Goal: Obtain resource: Obtain resource

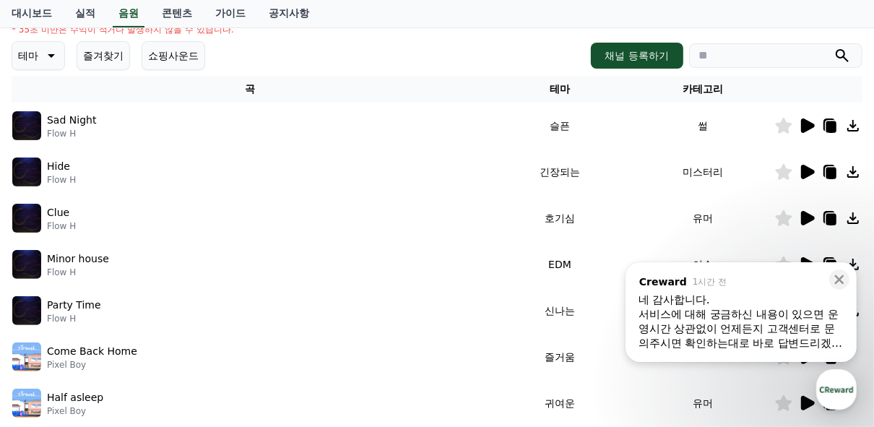
click at [813, 133] on icon at bounding box center [806, 125] width 17 height 17
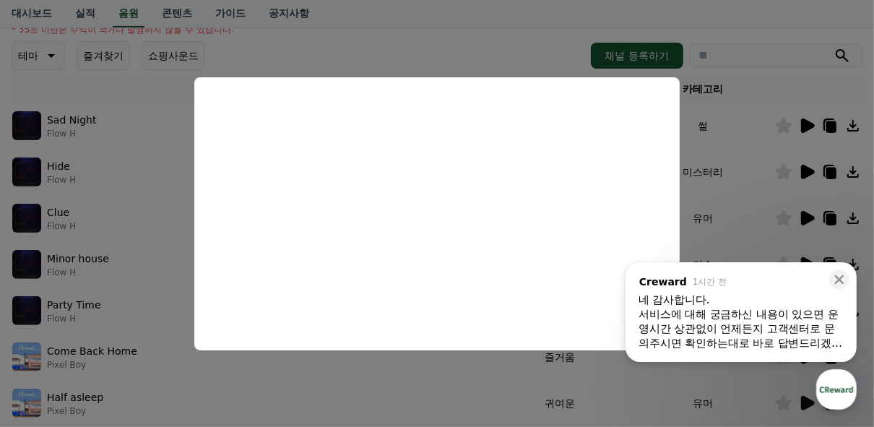
click at [709, 187] on button "close modal" at bounding box center [437, 213] width 874 height 427
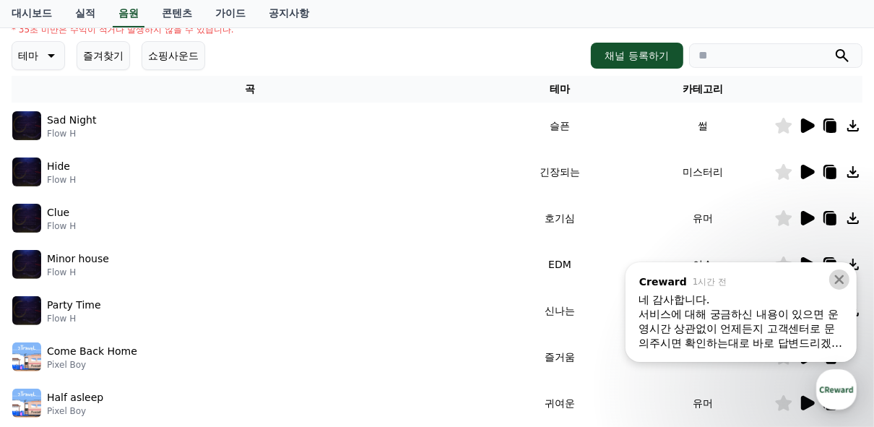
click at [842, 281] on icon at bounding box center [839, 279] width 9 height 9
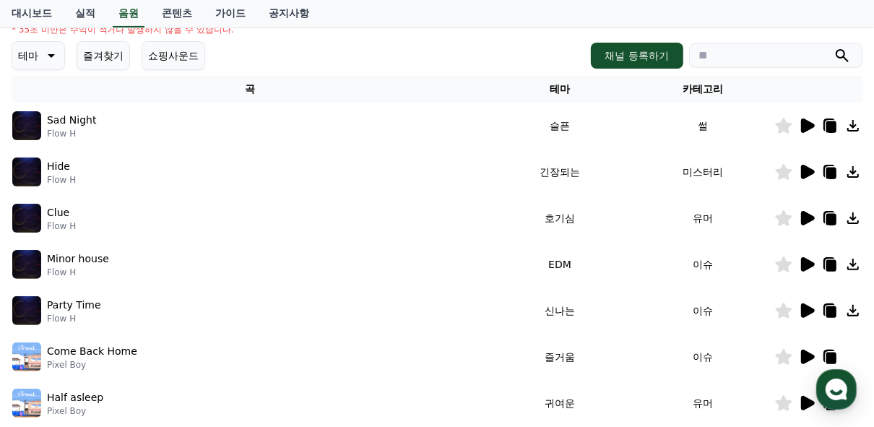
click at [811, 221] on icon at bounding box center [806, 217] width 17 height 17
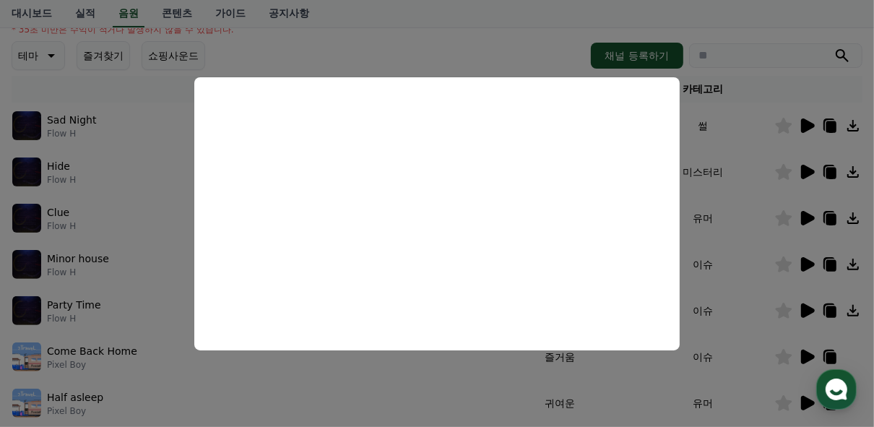
click at [735, 193] on button "close modal" at bounding box center [437, 213] width 874 height 427
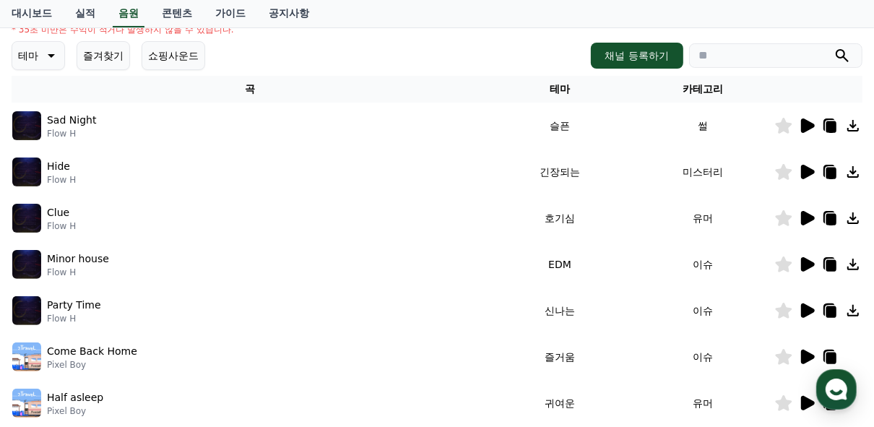
click at [855, 228] on td at bounding box center [818, 218] width 88 height 46
click at [855, 225] on icon at bounding box center [852, 217] width 17 height 17
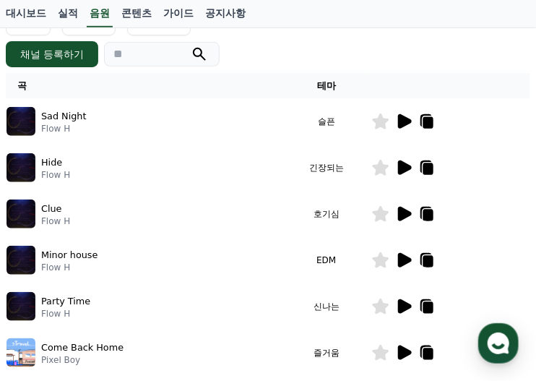
click at [359, 232] on td "호기심" at bounding box center [327, 214] width 78 height 46
click at [399, 268] on td at bounding box center [448, 260] width 165 height 46
click at [400, 264] on icon at bounding box center [403, 259] width 17 height 17
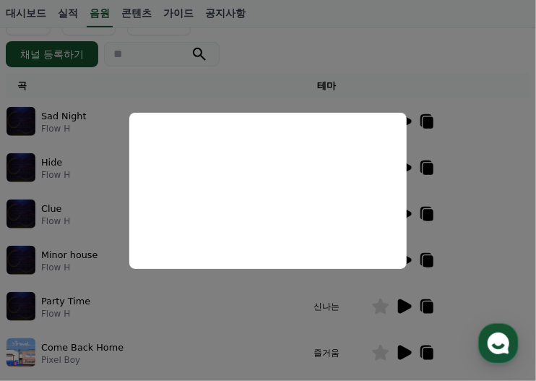
click at [438, 194] on button "close modal" at bounding box center [268, 190] width 536 height 381
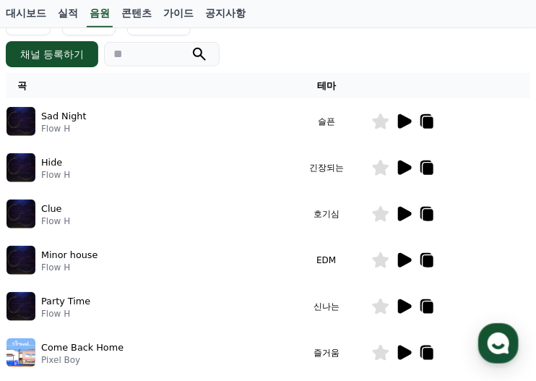
scroll to position [251, 0]
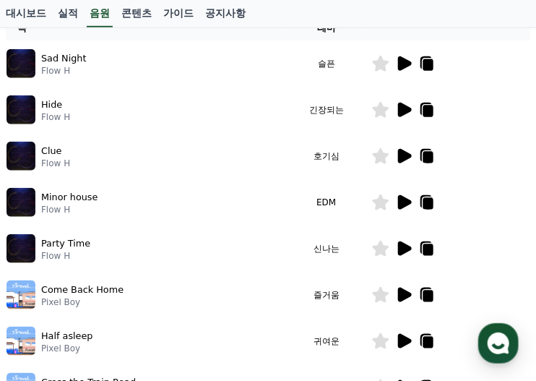
click at [403, 250] on icon at bounding box center [403, 248] width 17 height 17
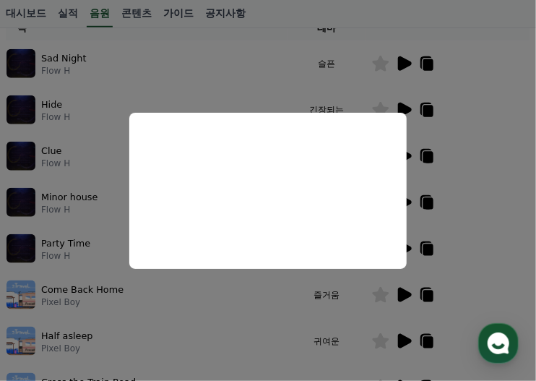
click at [494, 178] on button "close modal" at bounding box center [268, 190] width 536 height 381
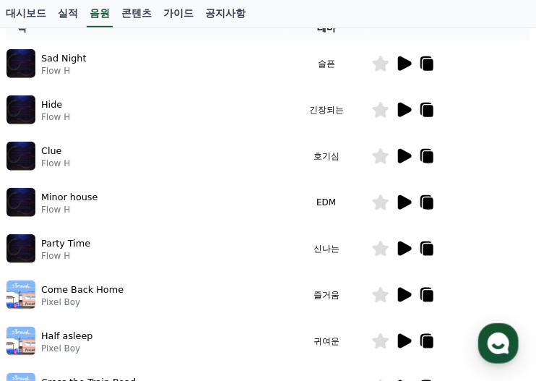
click at [470, 194] on div at bounding box center [447, 202] width 163 height 17
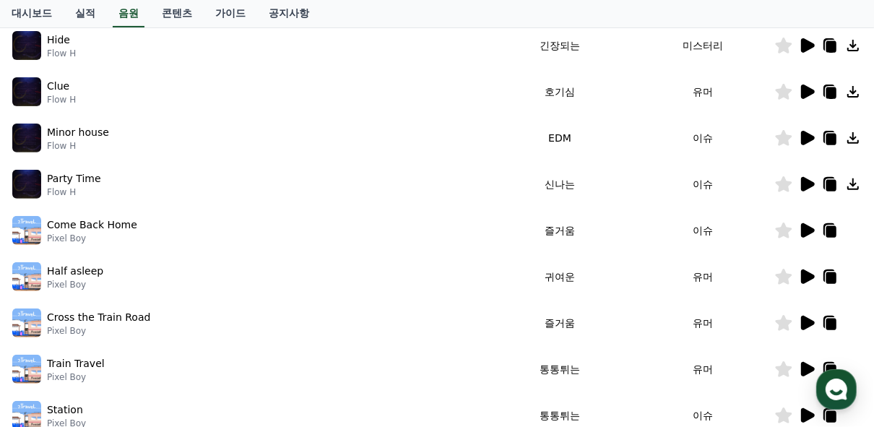
scroll to position [261, 0]
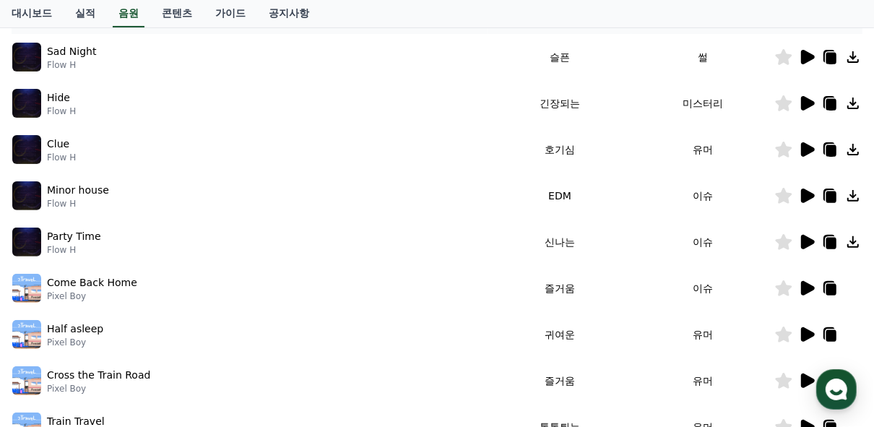
click at [856, 248] on icon at bounding box center [852, 241] width 17 height 17
click at [536, 41] on td "슬픈" at bounding box center [559, 57] width 143 height 46
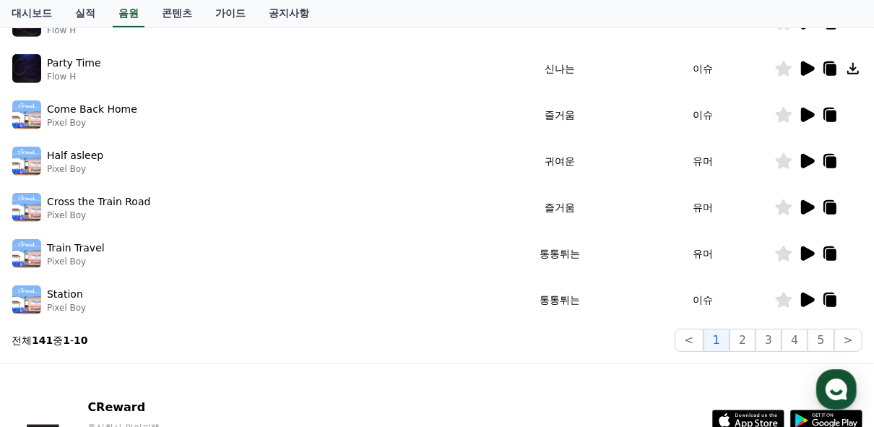
scroll to position [550, 0]
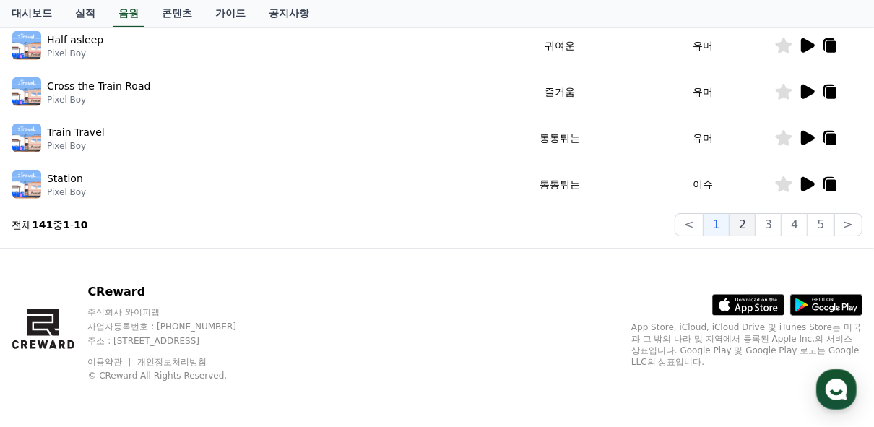
click at [753, 222] on button "2" at bounding box center [743, 224] width 26 height 23
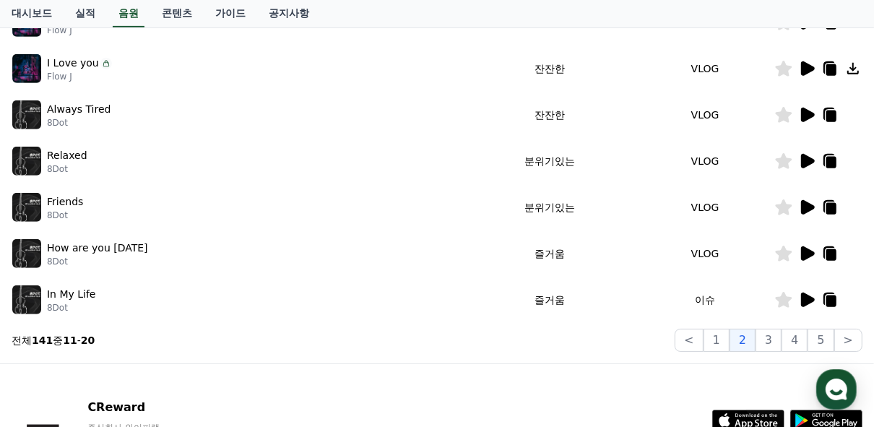
scroll to position [377, 0]
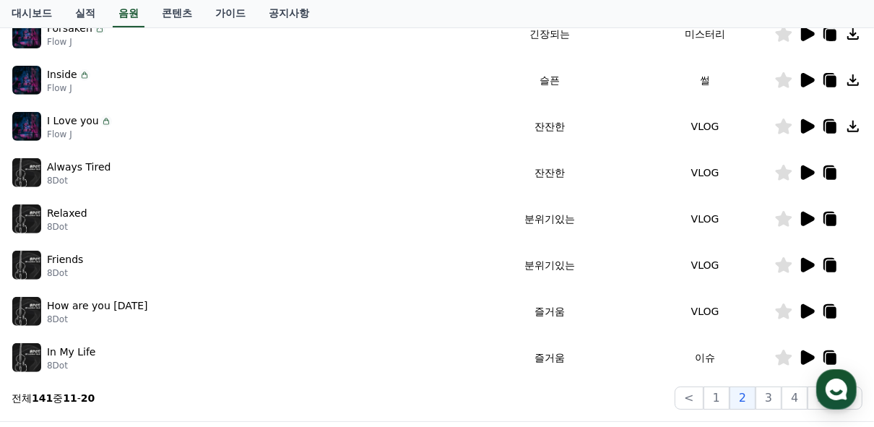
click at [805, 366] on td at bounding box center [818, 357] width 88 height 46
click at [809, 364] on icon at bounding box center [806, 357] width 17 height 17
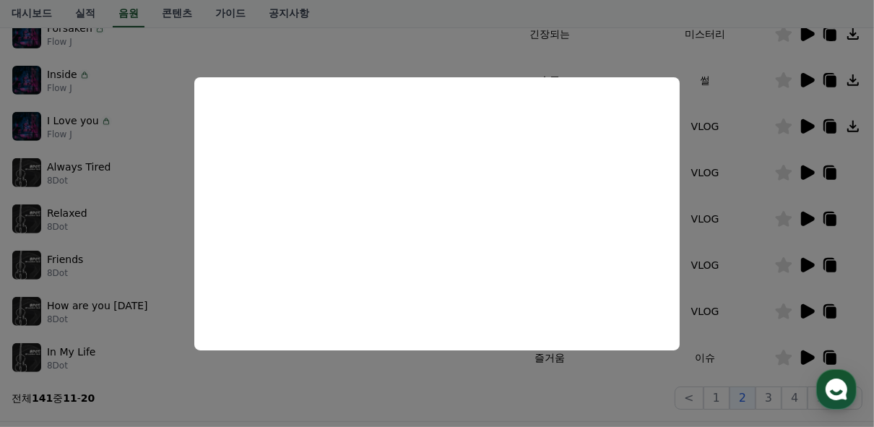
click at [611, 373] on button "close modal" at bounding box center [437, 213] width 874 height 427
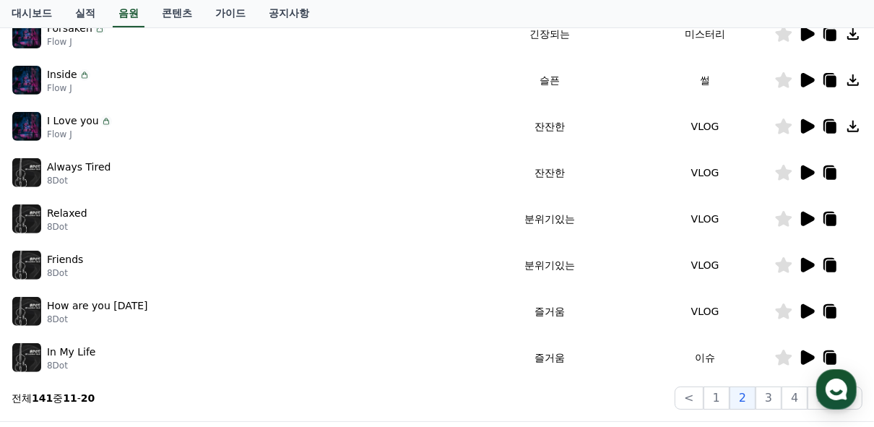
scroll to position [435, 0]
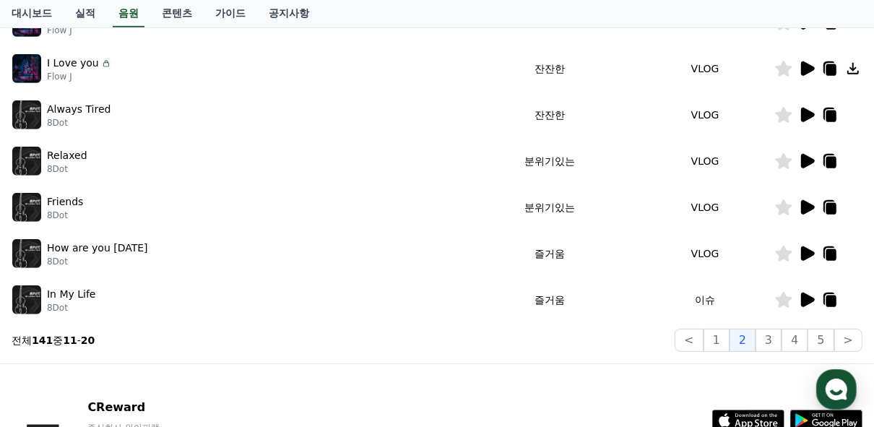
click at [814, 303] on icon at bounding box center [806, 299] width 17 height 17
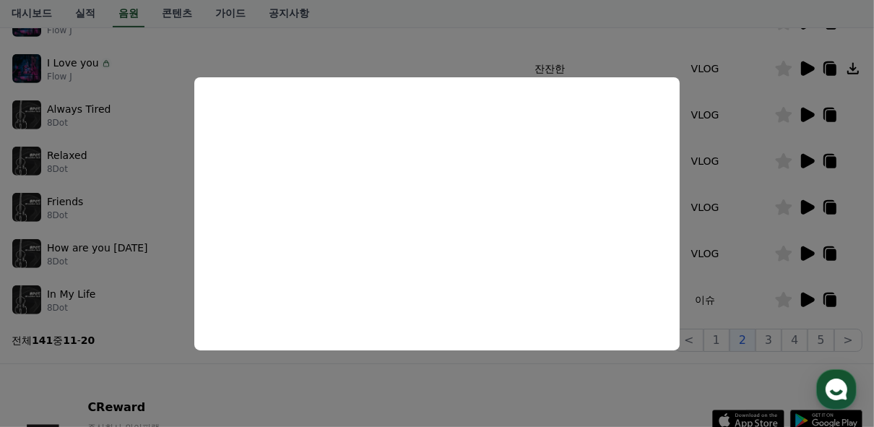
click at [814, 303] on button "close modal" at bounding box center [437, 213] width 874 height 427
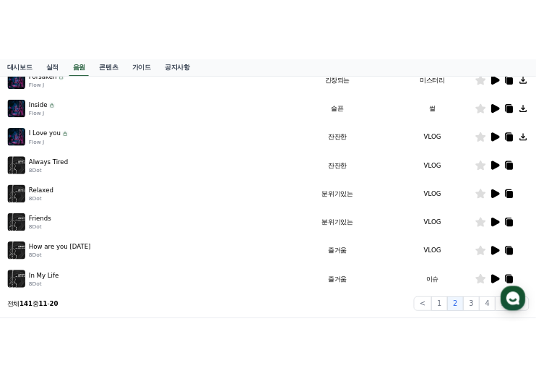
scroll to position [261, 0]
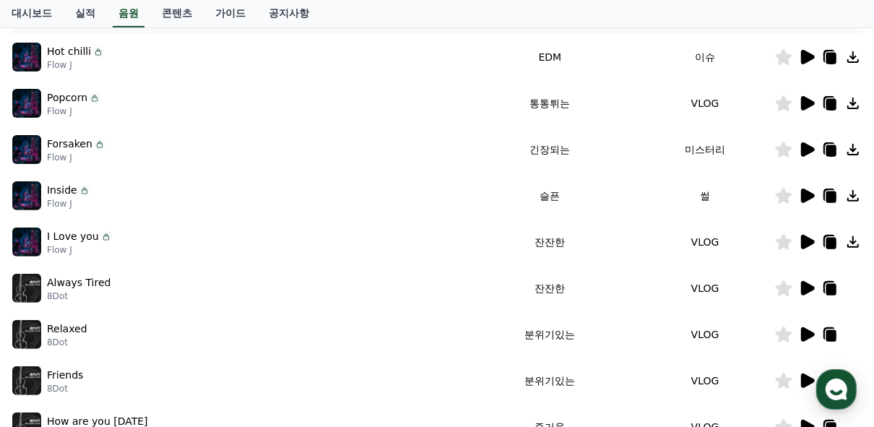
click at [811, 249] on icon at bounding box center [806, 241] width 17 height 17
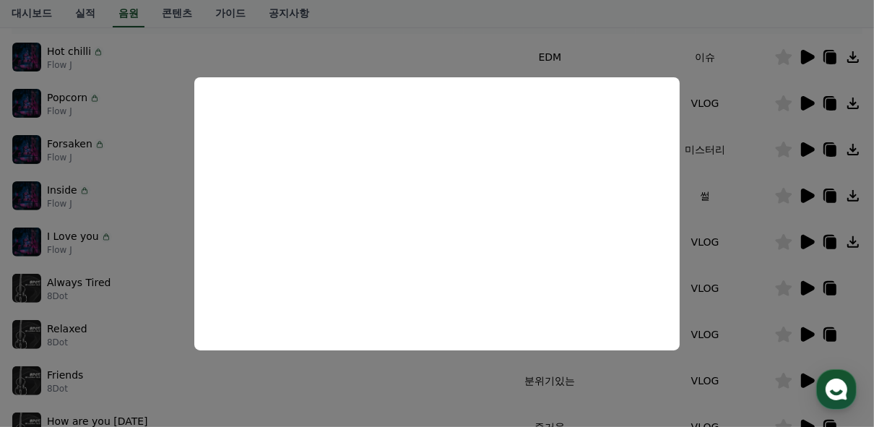
click at [724, 249] on button "close modal" at bounding box center [437, 213] width 874 height 427
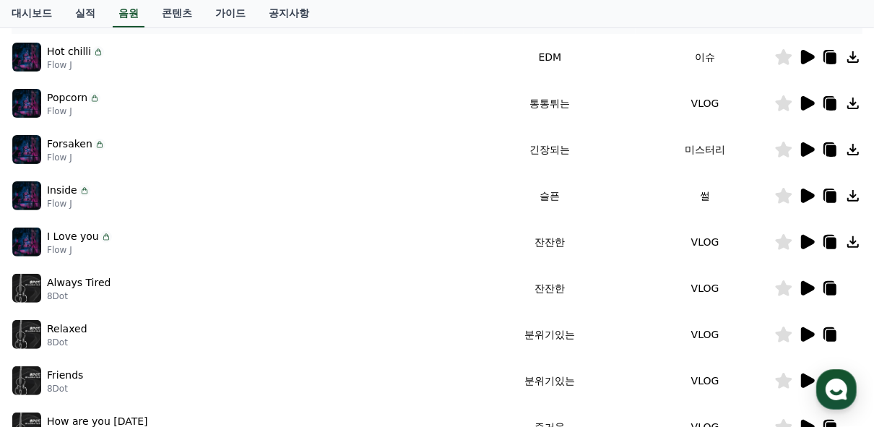
click at [852, 248] on icon at bounding box center [852, 241] width 17 height 17
click at [857, 235] on icon at bounding box center [852, 241] width 17 height 17
click at [847, 237] on icon at bounding box center [852, 241] width 17 height 17
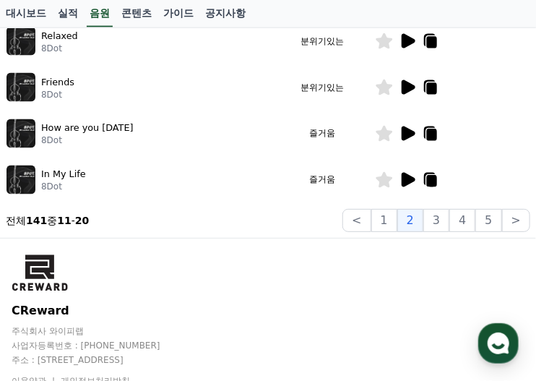
scroll to position [608, 0]
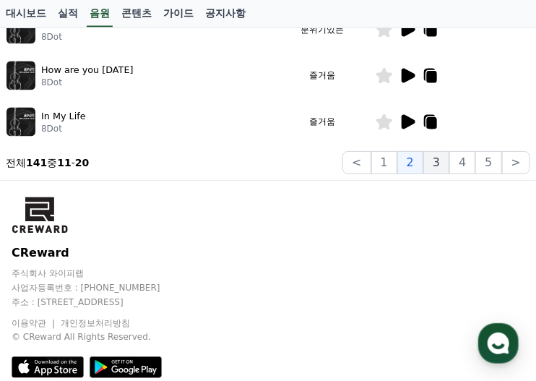
click at [440, 171] on button "3" at bounding box center [436, 162] width 26 height 23
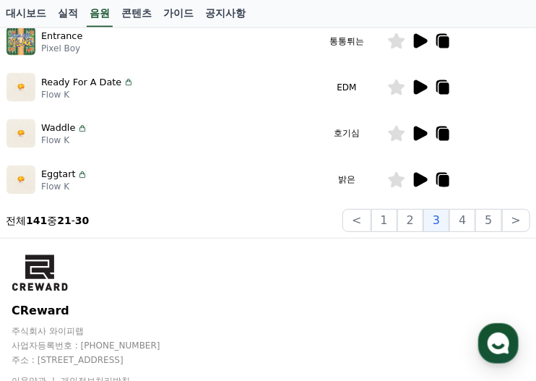
scroll to position [608, 0]
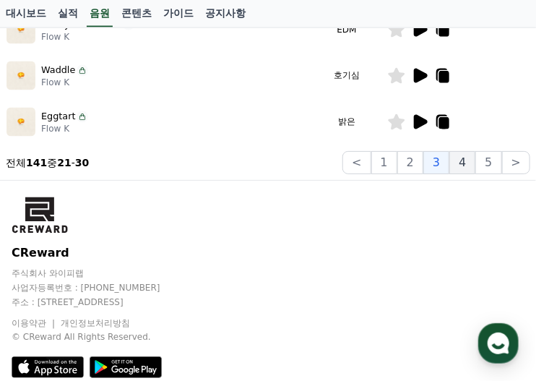
click at [468, 171] on button "4" at bounding box center [462, 162] width 26 height 23
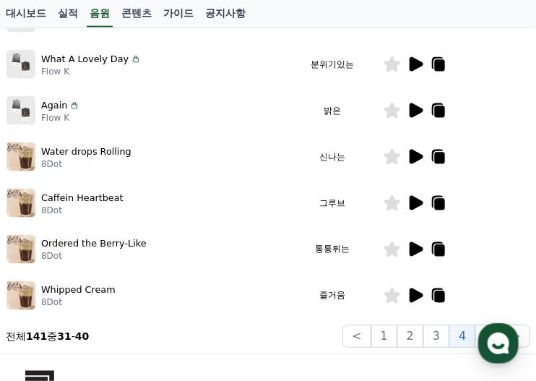
scroll to position [608, 0]
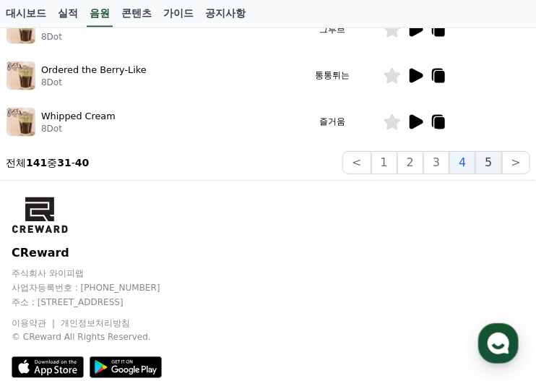
click at [498, 166] on button "5" at bounding box center [488, 162] width 26 height 23
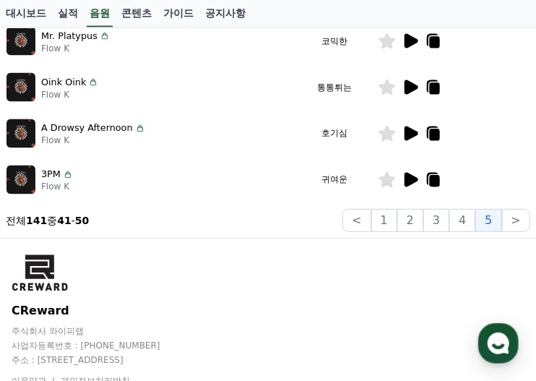
scroll to position [608, 0]
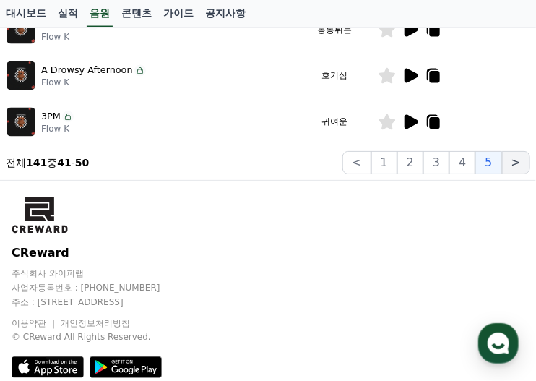
click at [509, 165] on button ">" at bounding box center [516, 162] width 28 height 23
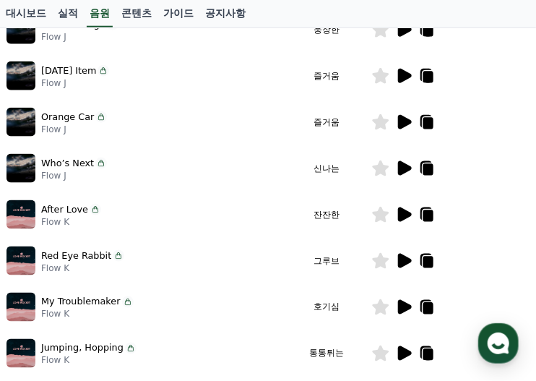
scroll to position [550, 0]
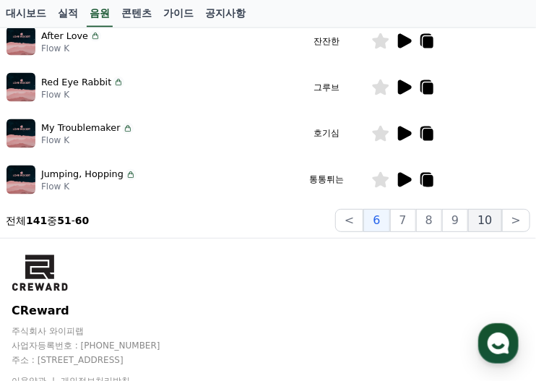
click at [495, 217] on button "10" at bounding box center [484, 220] width 33 height 23
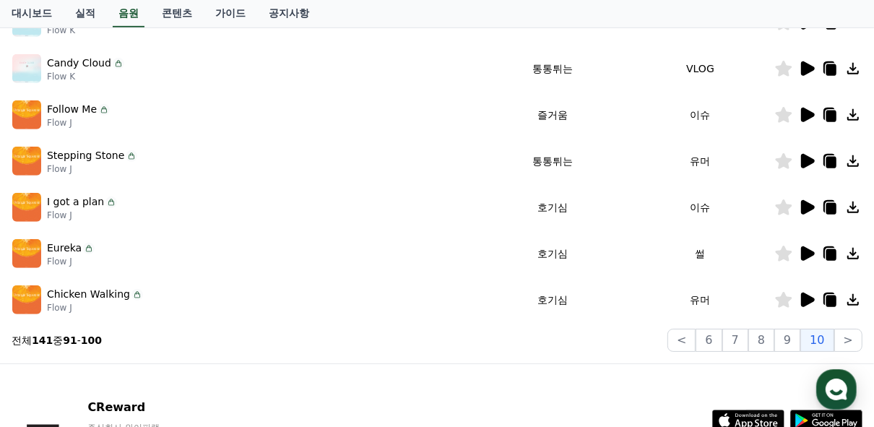
scroll to position [550, 0]
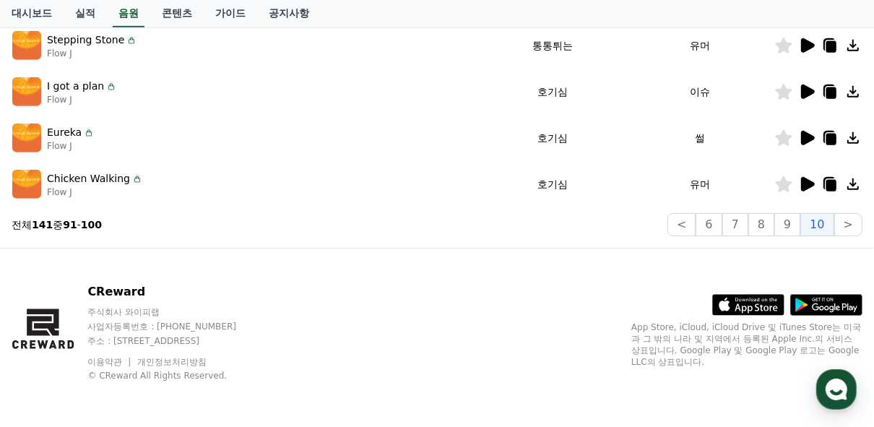
click at [810, 191] on icon at bounding box center [806, 184] width 17 height 17
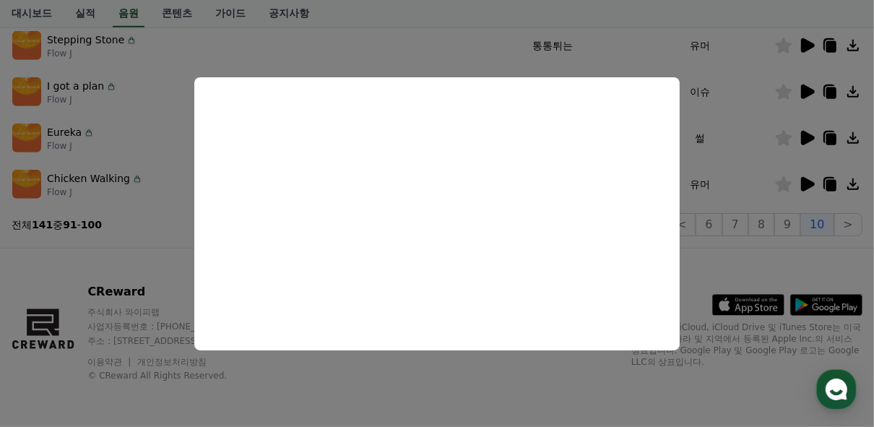
click at [706, 239] on button "close modal" at bounding box center [437, 213] width 874 height 427
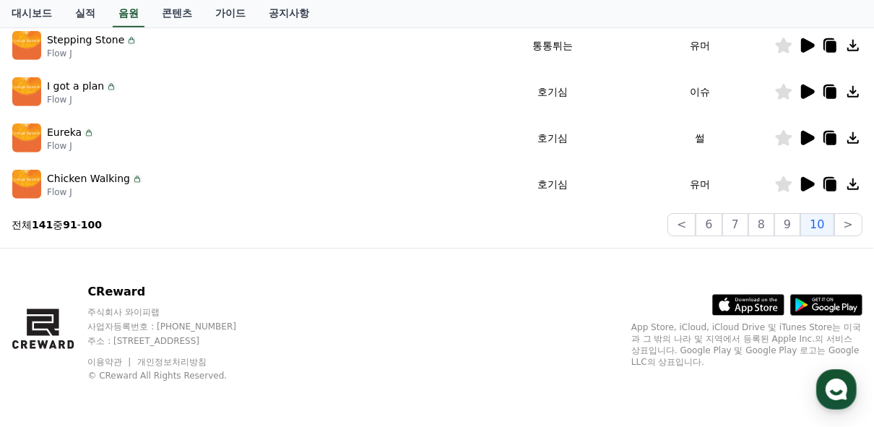
drag, startPoint x: 850, startPoint y: 188, endPoint x: 849, endPoint y: 199, distance: 11.6
click at [849, 199] on td at bounding box center [818, 184] width 88 height 46
drag, startPoint x: 851, startPoint y: 191, endPoint x: 845, endPoint y: 196, distance: 8.2
click at [845, 196] on td at bounding box center [818, 184] width 88 height 46
click at [850, 184] on icon at bounding box center [852, 184] width 17 height 17
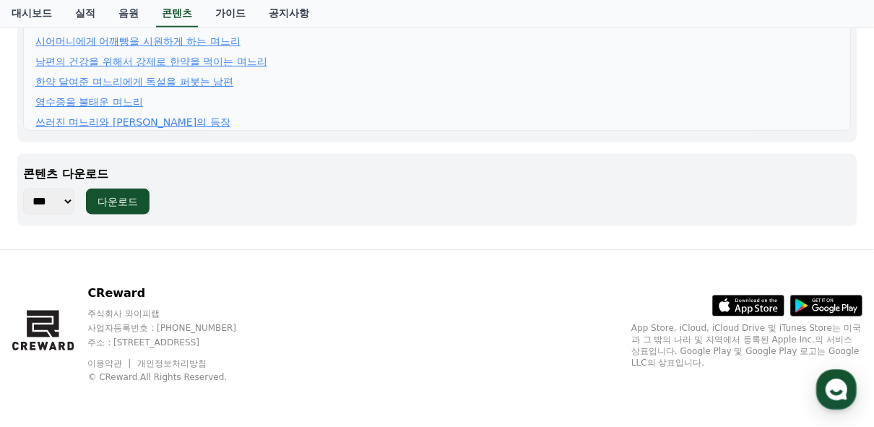
scroll to position [165, 0]
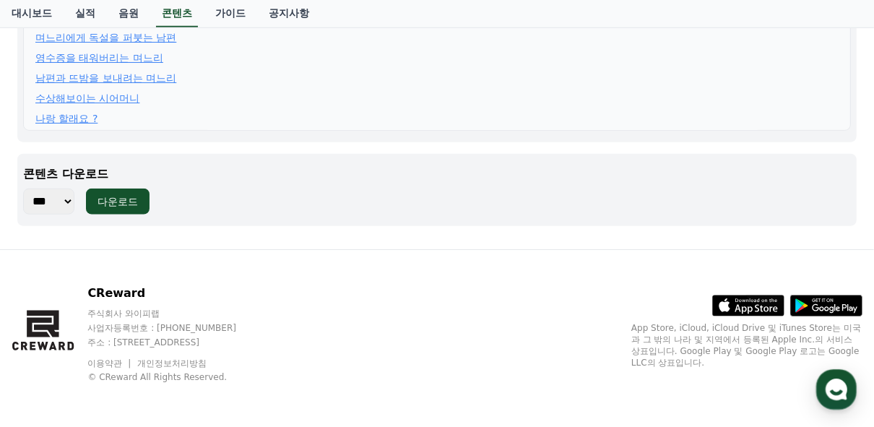
click at [59, 195] on select "*** *** *** *** *** *** *** *** *** *** *** *** *** *** *** *** *** *** *** ***…" at bounding box center [48, 202] width 51 height 26
select select "**********"
click at [23, 189] on select "*** *** *** *** *** *** *** *** *** *** *** *** *** *** *** *** *** *** *** ***…" at bounding box center [48, 202] width 51 height 26
drag, startPoint x: 139, startPoint y: 189, endPoint x: 155, endPoint y: 219, distance: 33.6
click at [155, 219] on div "콘텐츠 다운로드 *** *** *** *** *** *** *** *** *** *** *** *** *** *** *** *** *** **…" at bounding box center [436, 190] width 839 height 72
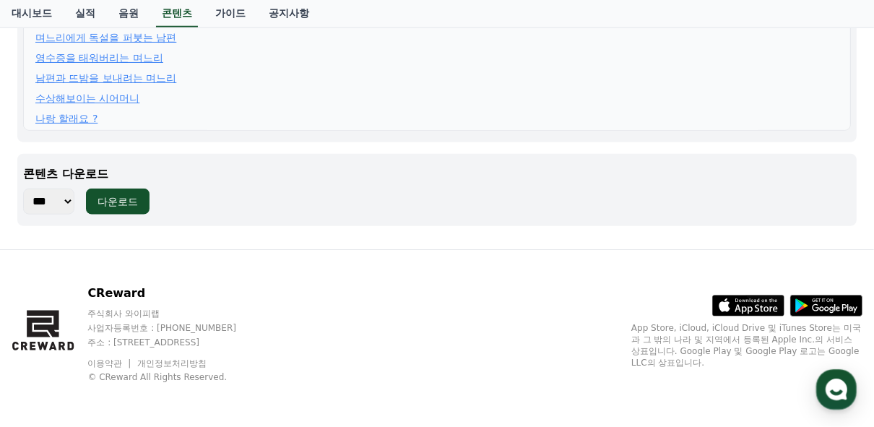
drag, startPoint x: 147, startPoint y: 199, endPoint x: 134, endPoint y: 222, distance: 26.9
click at [145, 216] on div "콘텐츠 다운로드 *** *** *** *** *** *** *** *** *** *** *** *** *** *** *** *** *** **…" at bounding box center [436, 190] width 839 height 72
click at [90, 196] on button "다운로드" at bounding box center [118, 202] width 64 height 26
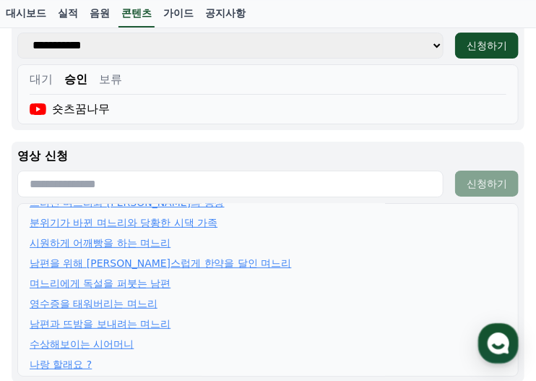
scroll to position [1273, 0]
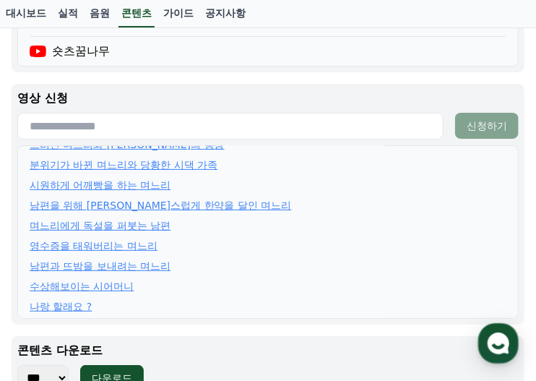
click at [335, 129] on input "text" at bounding box center [230, 126] width 426 height 27
paste input "**********"
type input "**********"
paste input "**********"
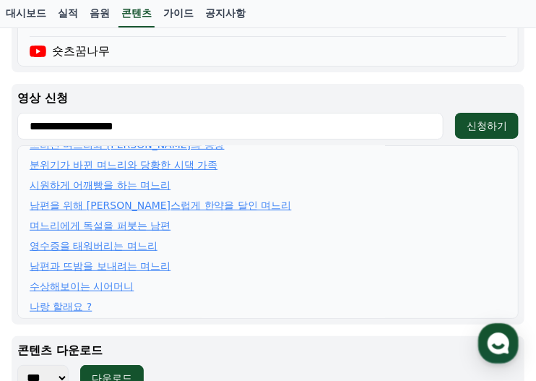
paste input "**********"
type input "**********"
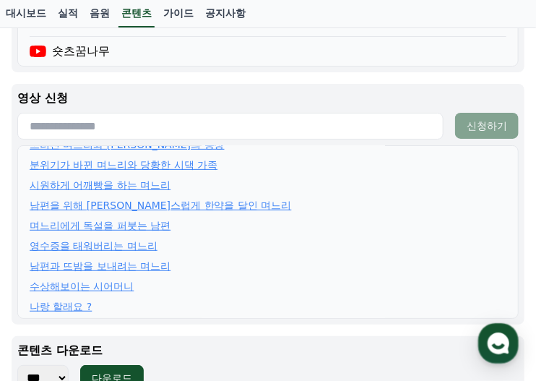
click at [329, 123] on input "text" at bounding box center [230, 126] width 426 height 27
paste input "**********"
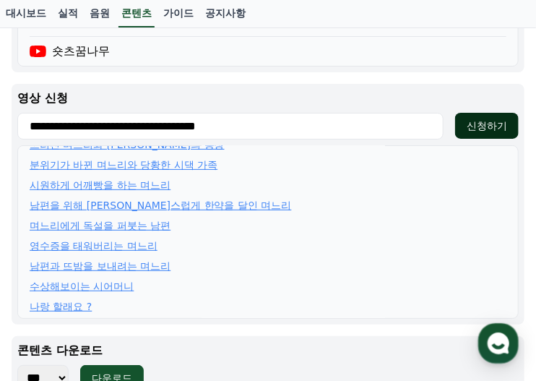
type input "**********"
click at [509, 118] on button "신청하기" at bounding box center [487, 126] width 64 height 26
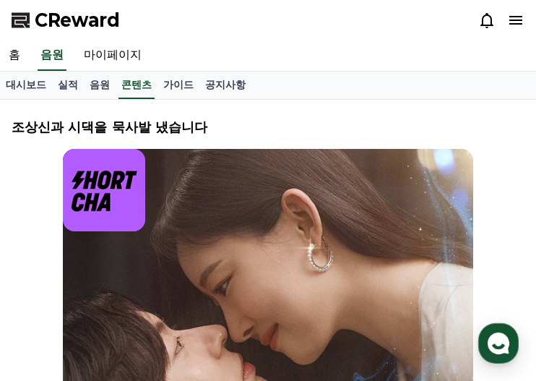
select select
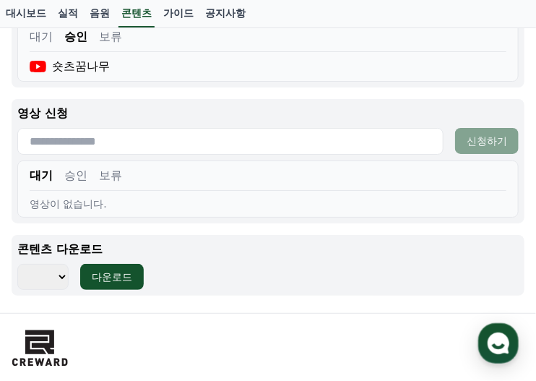
scroll to position [1200, 0]
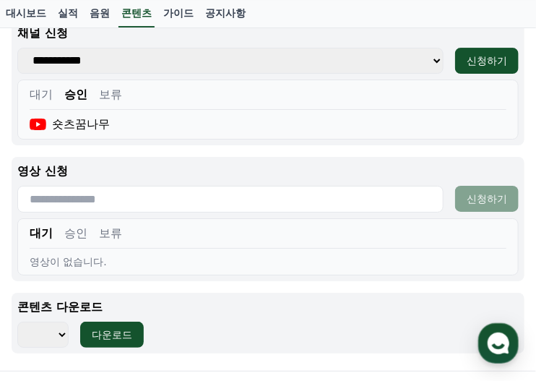
click at [72, 240] on button "승인" at bounding box center [75, 233] width 23 height 17
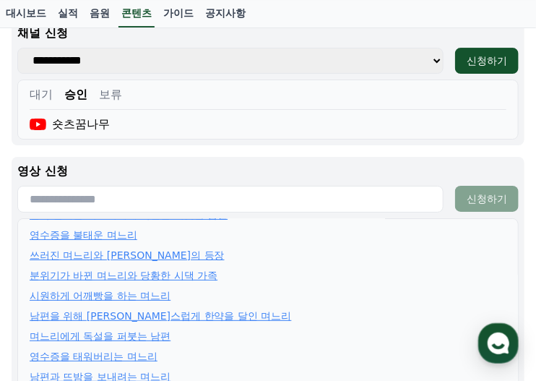
scroll to position [70, 0]
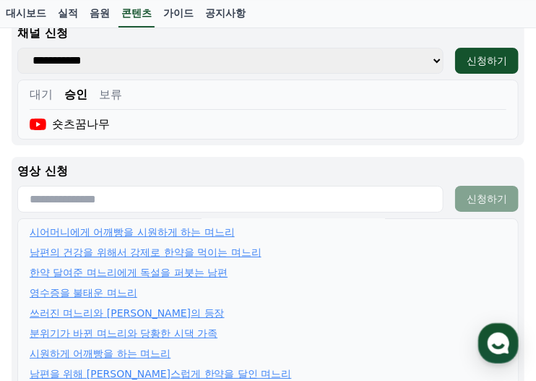
click at [321, 205] on input "text" at bounding box center [230, 199] width 426 height 27
paste input "**********"
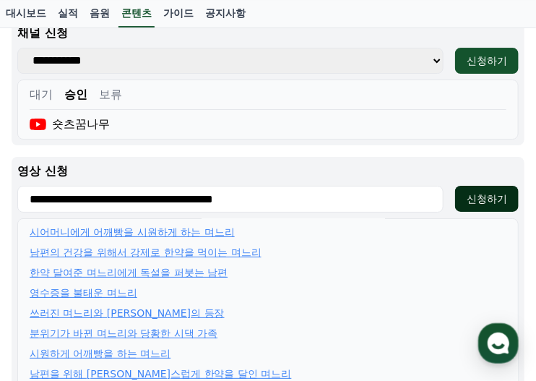
type input "**********"
click at [511, 191] on button "신청하기" at bounding box center [487, 199] width 64 height 26
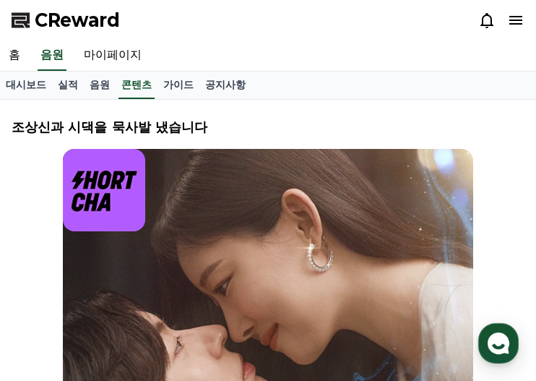
select select
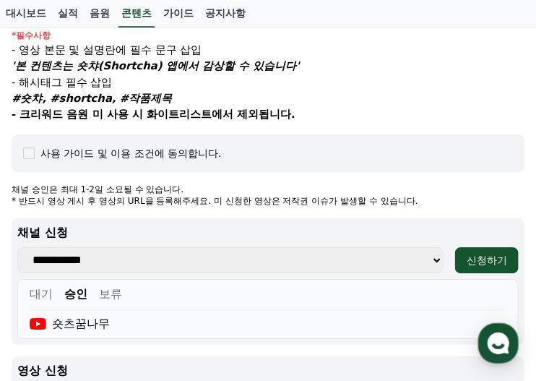
scroll to position [1116, 0]
